Goal: Complete application form

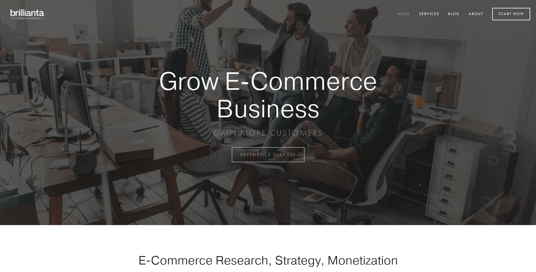
scroll to position [1519, 0]
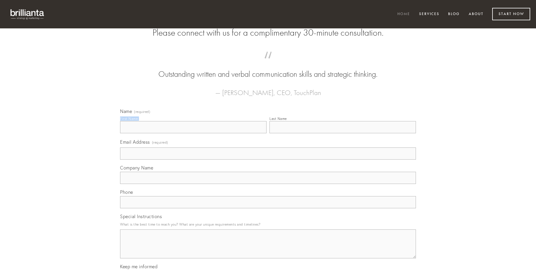
type input "[PERSON_NAME]"
click at [342, 133] on input "Last Name" at bounding box center [342, 127] width 146 height 12
type input "[PERSON_NAME]"
click at [268, 160] on input "Email Address (required)" at bounding box center [268, 154] width 296 height 12
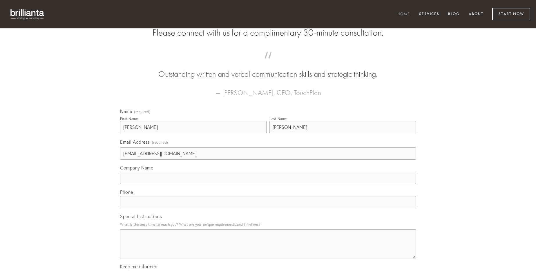
type input "[EMAIL_ADDRESS][DOMAIN_NAME]"
click at [268, 184] on input "Company Name" at bounding box center [268, 178] width 296 height 12
type input "cornu"
click at [268, 208] on input "text" at bounding box center [268, 202] width 296 height 12
click at [268, 249] on textarea "Special Instructions" at bounding box center [268, 244] width 296 height 29
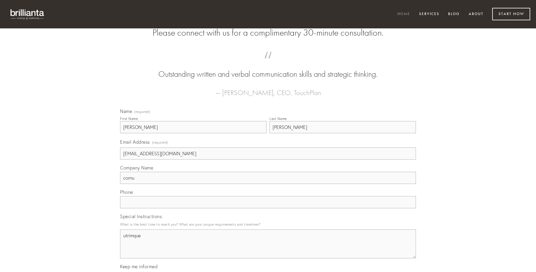
type textarea "utrimque"
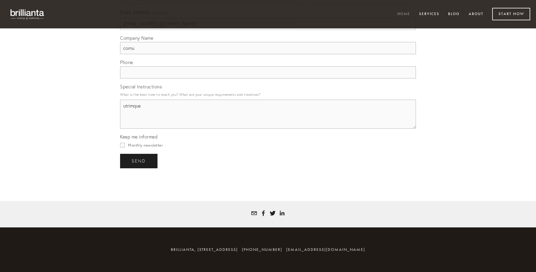
click at [139, 161] on span "send" at bounding box center [139, 161] width 14 height 5
